Goal: Find contact information: Find contact information

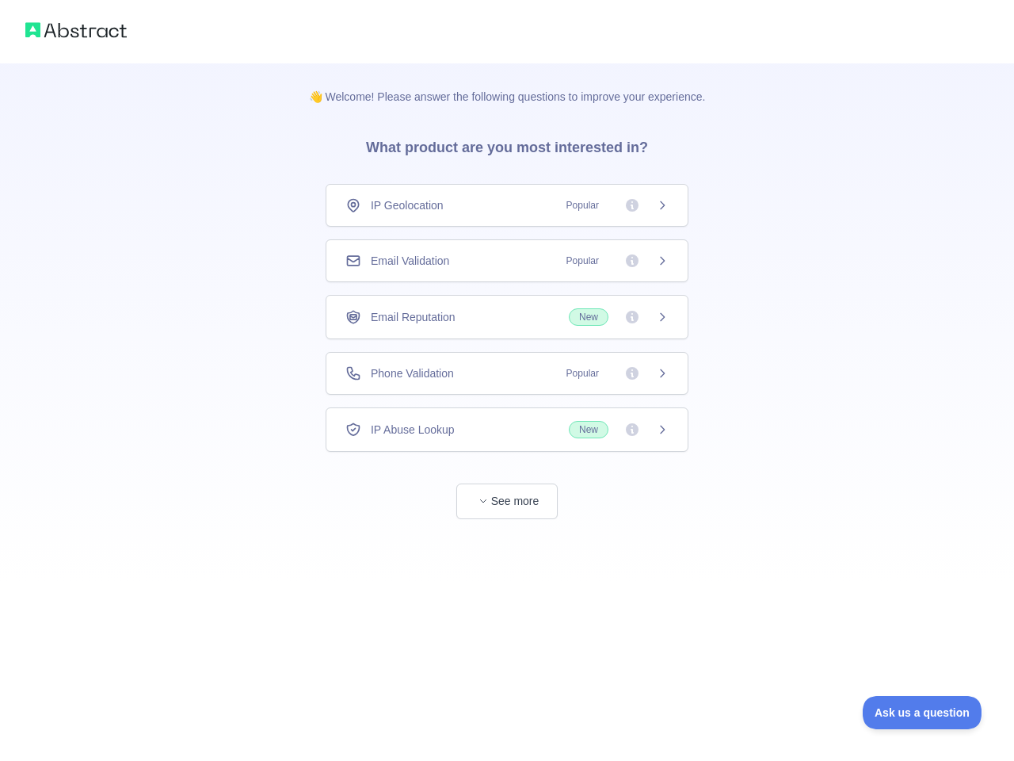
click at [507, 205] on div "IP Geolocation Popular" at bounding box center [506, 205] width 323 height 16
click at [507, 261] on div "Email Validation Popular" at bounding box center [506, 261] width 323 height 16
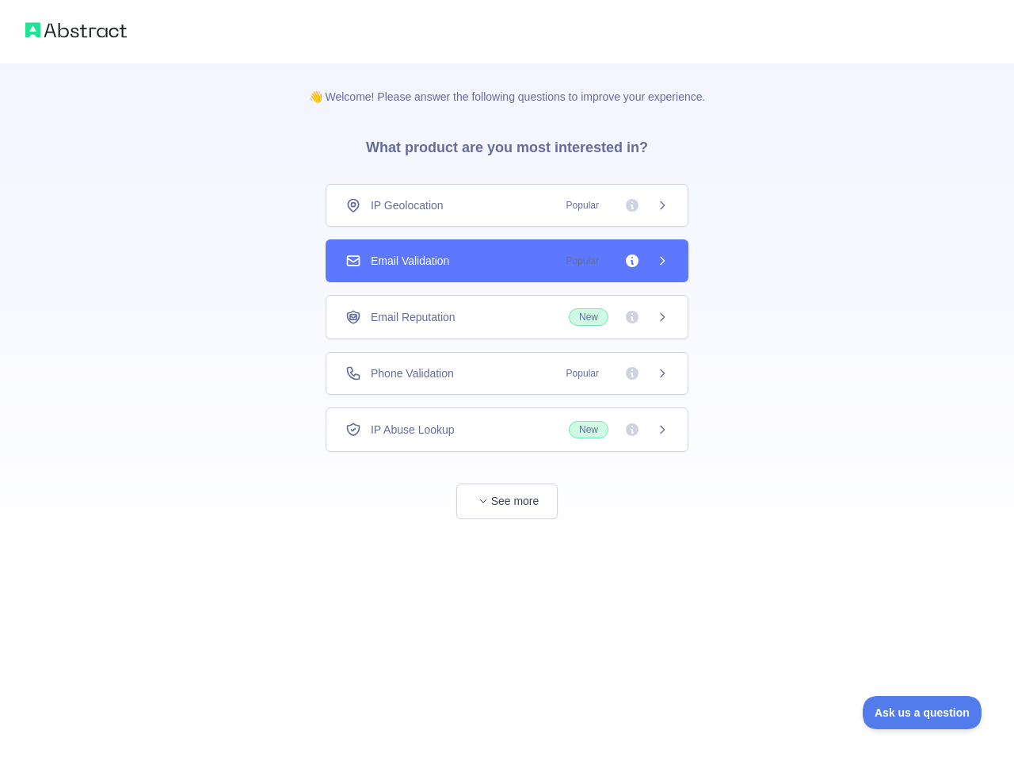
click at [507, 317] on div "Email Reputation New" at bounding box center [506, 316] width 323 height 17
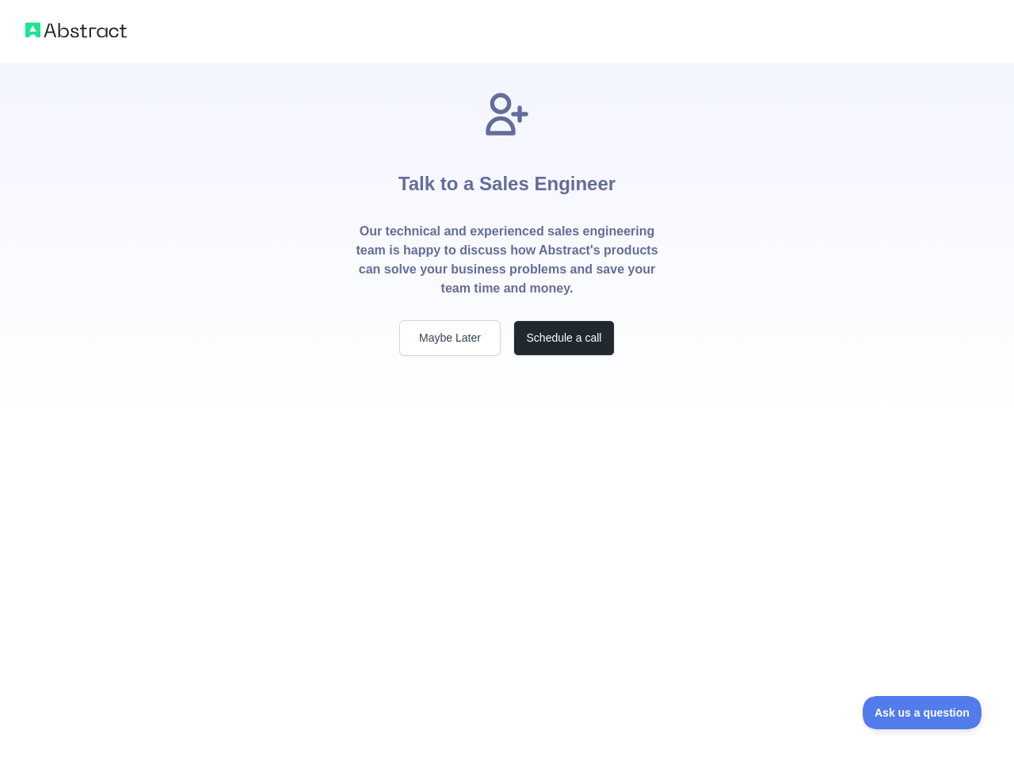
click at [507, 373] on div "Talk to a Sales Engineer Our technical and experienced sales engineering team i…" at bounding box center [507, 241] width 355 height 356
click at [507, 429] on div "Talk to a Sales Engineer Our technical and experienced sales engineering team i…" at bounding box center [507, 380] width 1014 height 761
click at [507, 501] on div "Talk to a Sales Engineer Our technical and experienced sales engineering team i…" at bounding box center [507, 380] width 1014 height 761
click at [922, 712] on span "Ask us a question" at bounding box center [922, 712] width 119 height 11
